Goal: Find contact information: Find contact information

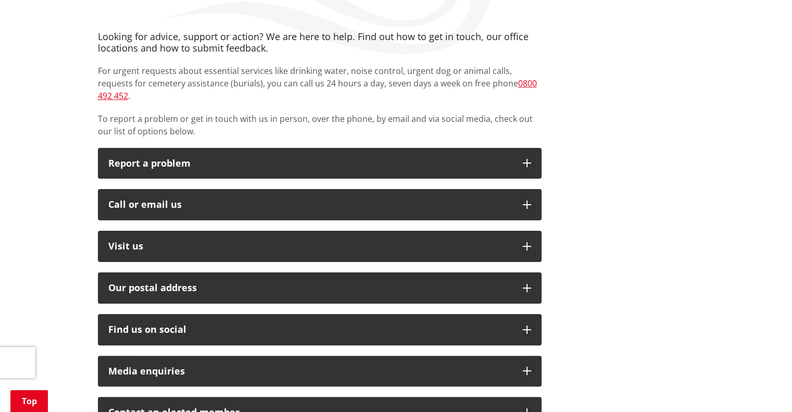
scroll to position [185, 0]
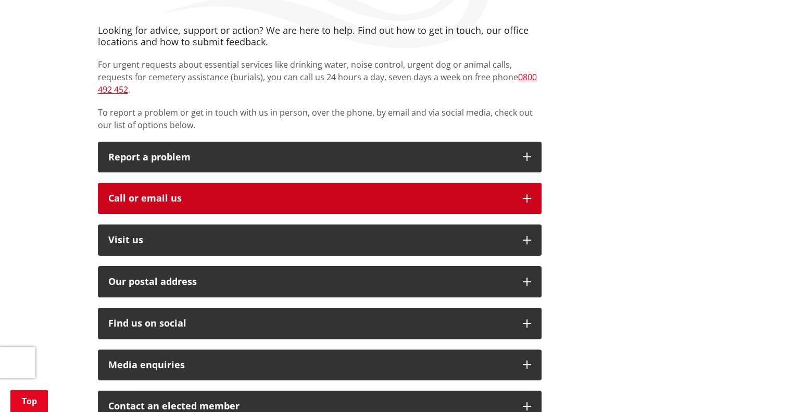
click at [366, 193] on div "Call or email us" at bounding box center [310, 198] width 404 height 10
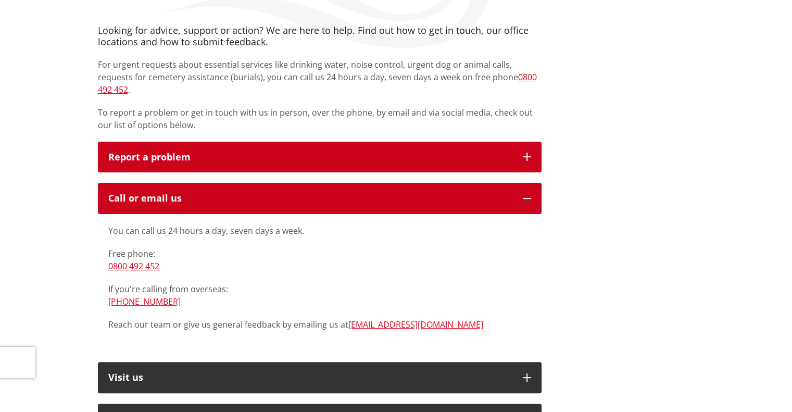
scroll to position [0, 0]
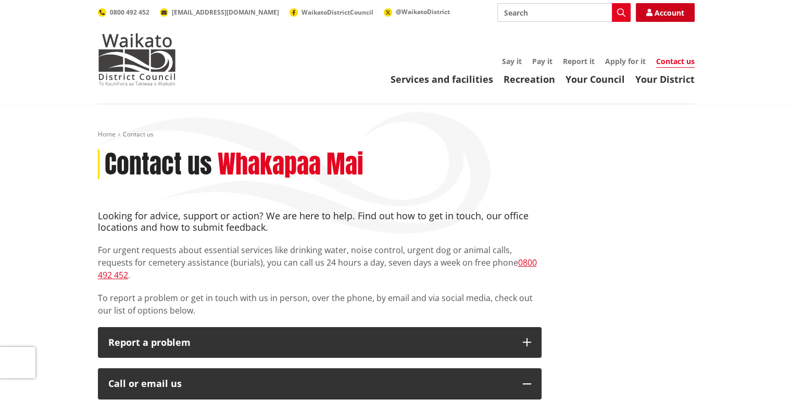
click at [684, 14] on link "Account" at bounding box center [665, 12] width 59 height 19
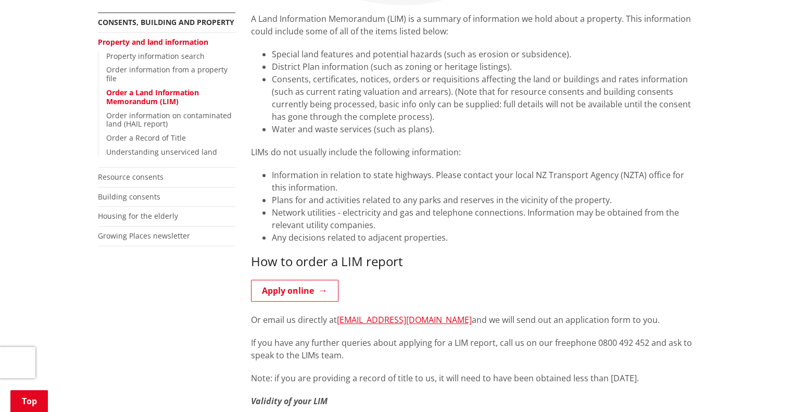
scroll to position [277, 0]
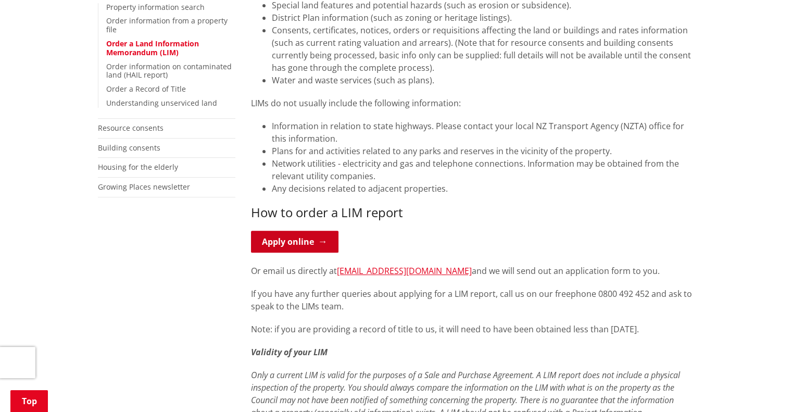
click at [311, 244] on link "Apply online" at bounding box center [295, 242] width 88 height 22
